Goal: Transaction & Acquisition: Purchase product/service

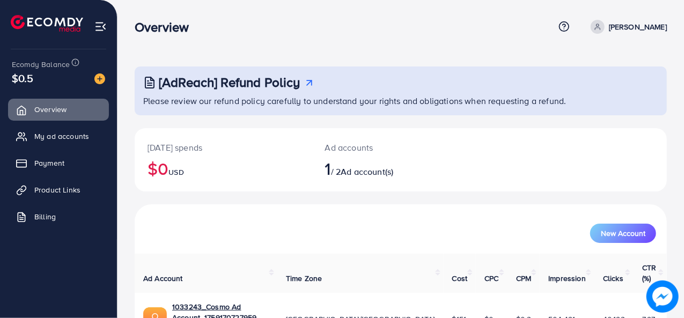
scroll to position [50, 0]
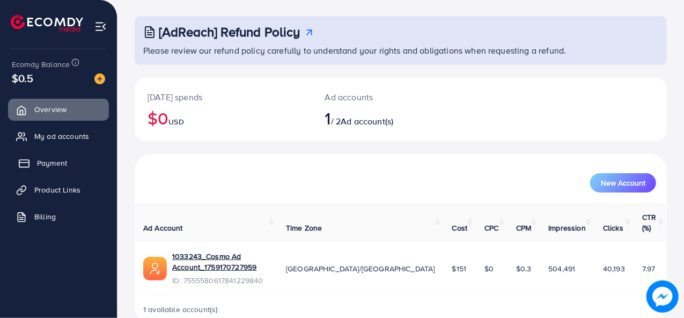
click at [43, 168] on span "Payment" at bounding box center [52, 163] width 30 height 11
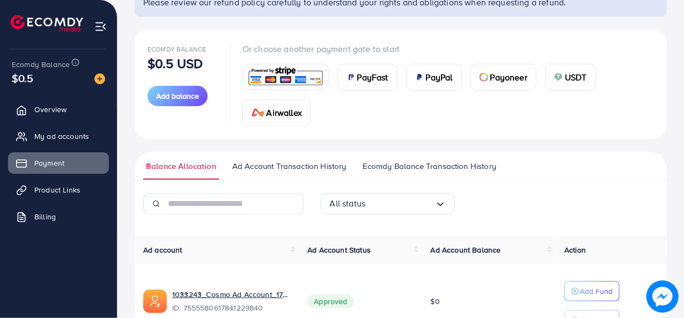
scroll to position [163, 0]
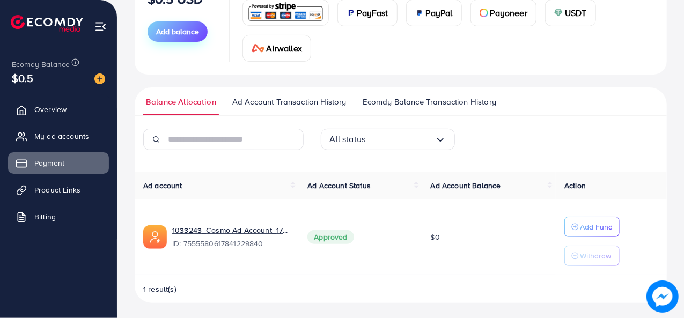
click at [181, 40] on button "Add balance" at bounding box center [177, 31] width 60 height 20
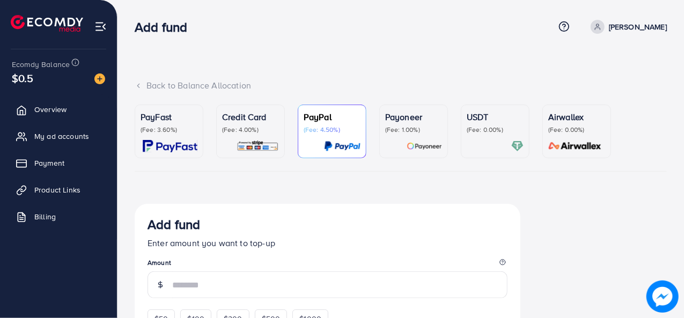
click at [179, 160] on ul "PayFast (Fee: 3.60%) Credit Card (Fee: 4.00%) PayPal (Fee: 4.50%) Payoneer (Fee…" at bounding box center [401, 138] width 532 height 67
click at [168, 146] on img at bounding box center [170, 146] width 55 height 12
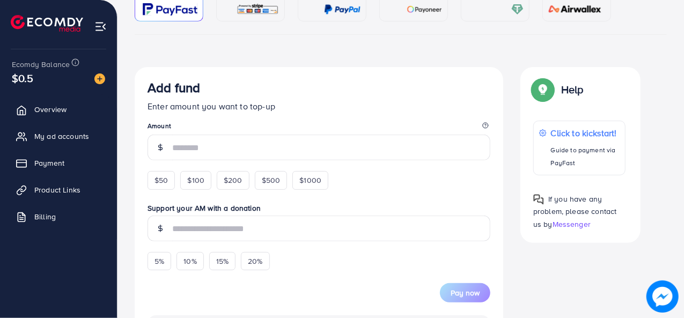
scroll to position [166, 0]
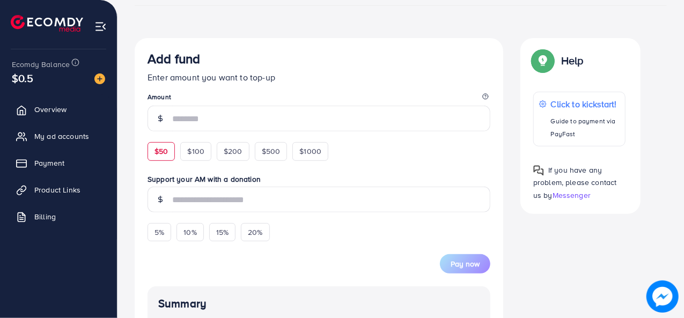
click at [162, 154] on span "$50" at bounding box center [160, 151] width 13 height 11
type input "**"
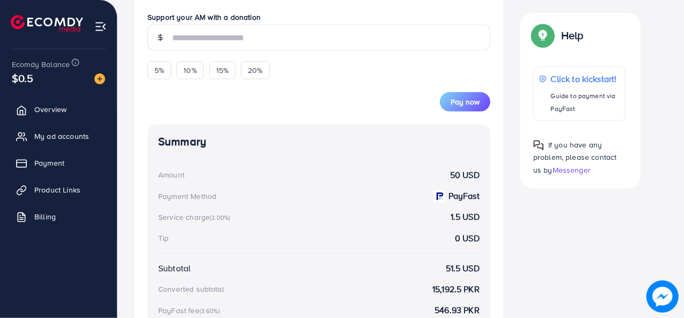
scroll to position [338, 0]
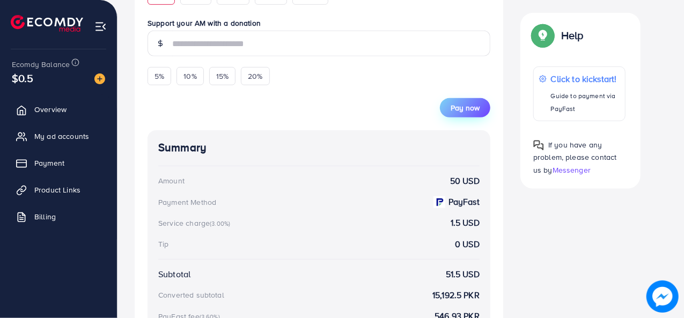
click at [471, 102] on span "Pay now" at bounding box center [464, 107] width 29 height 11
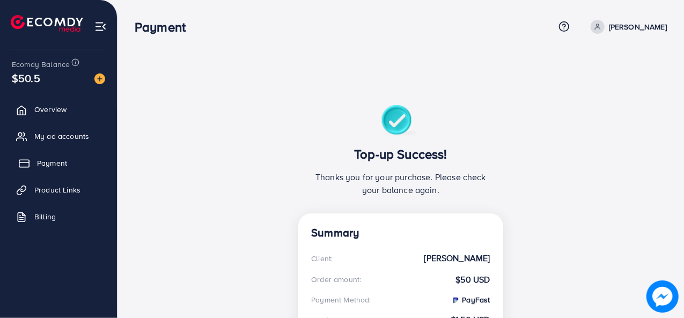
click at [43, 165] on span "Payment" at bounding box center [52, 163] width 30 height 11
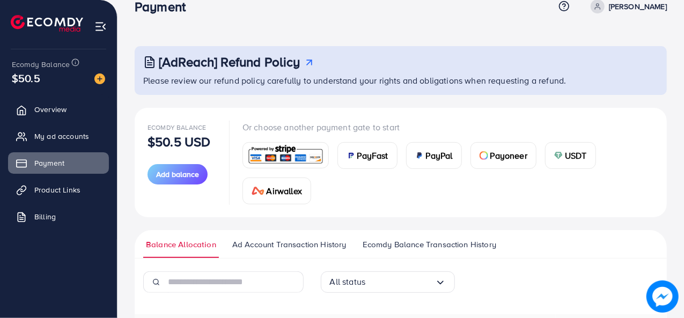
scroll to position [163, 0]
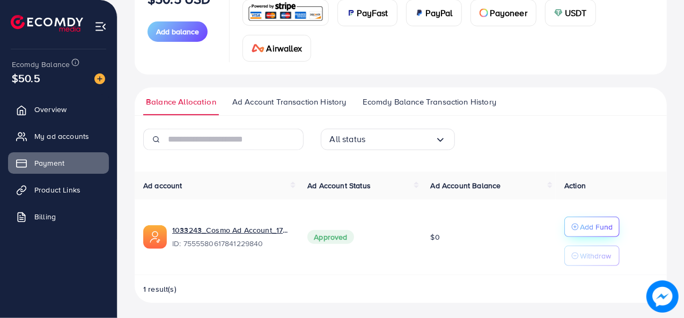
click at [583, 227] on p "Add Fund" at bounding box center [596, 226] width 33 height 13
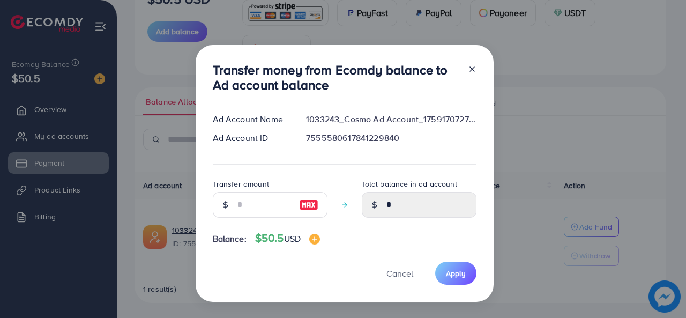
click at [312, 208] on img at bounding box center [308, 204] width 19 height 13
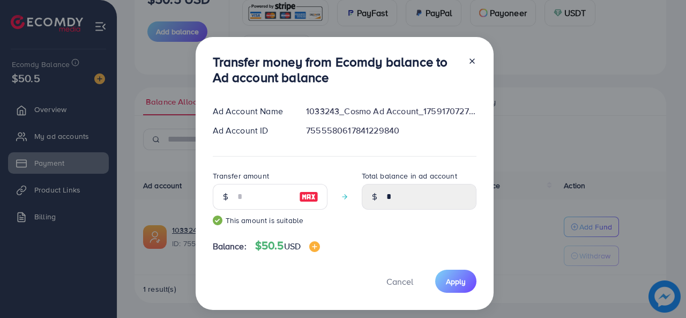
type input "**"
type input "*****"
click at [448, 283] on span "Apply" at bounding box center [456, 281] width 20 height 11
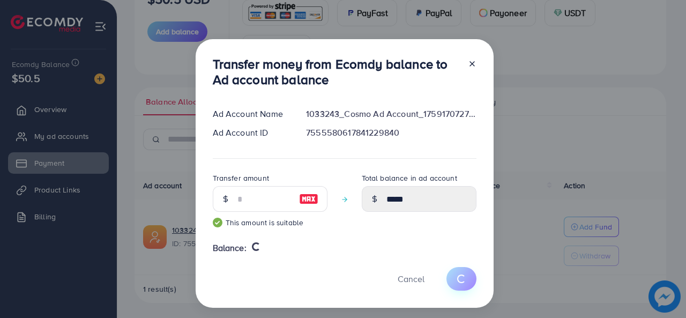
type input "*"
